Goal: Task Accomplishment & Management: Use online tool/utility

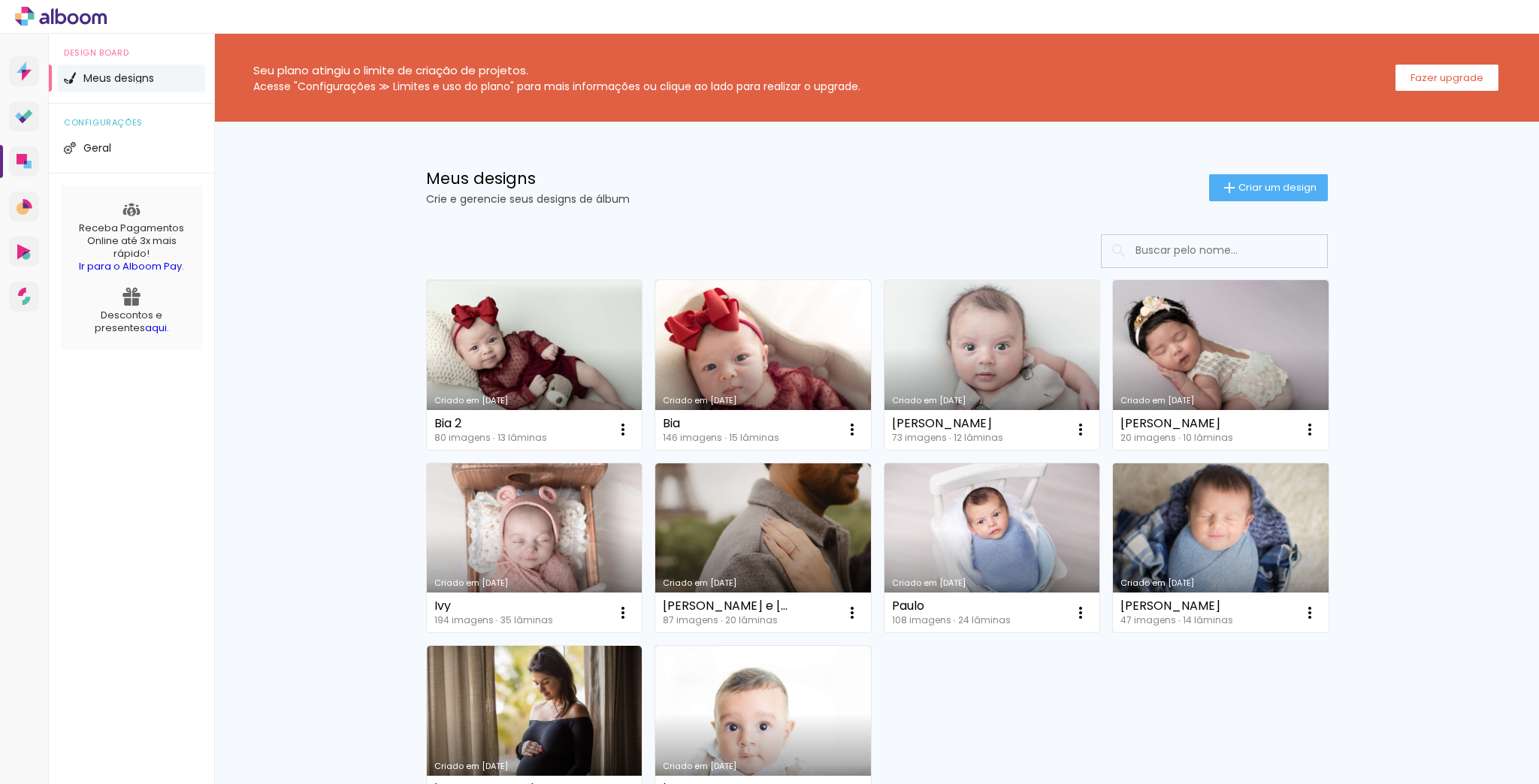
scroll to position [171, 0]
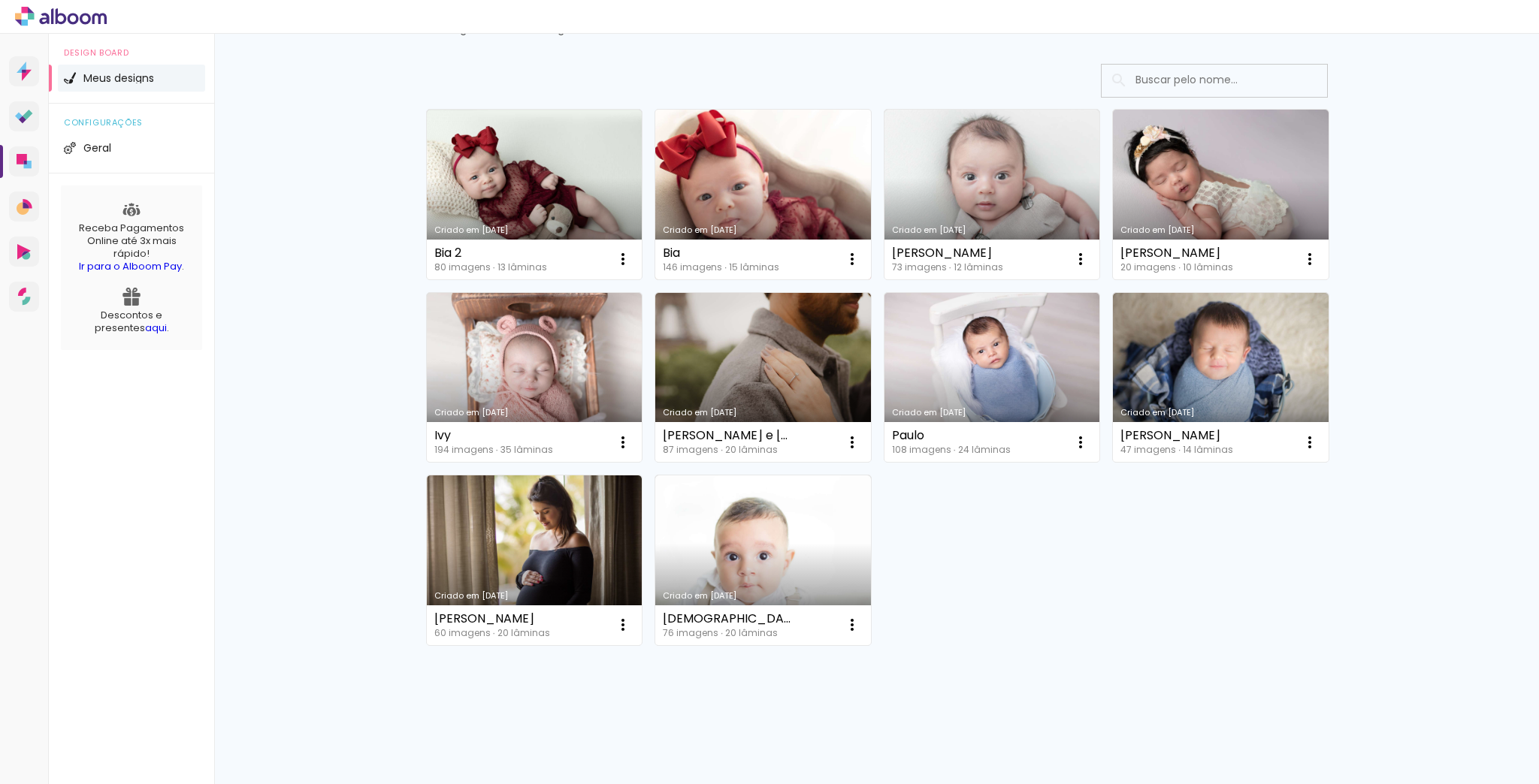
click at [741, 191] on link "Criado em [DATE]" at bounding box center [763, 194] width 216 height 170
